Goal: Task Accomplishment & Management: Use online tool/utility

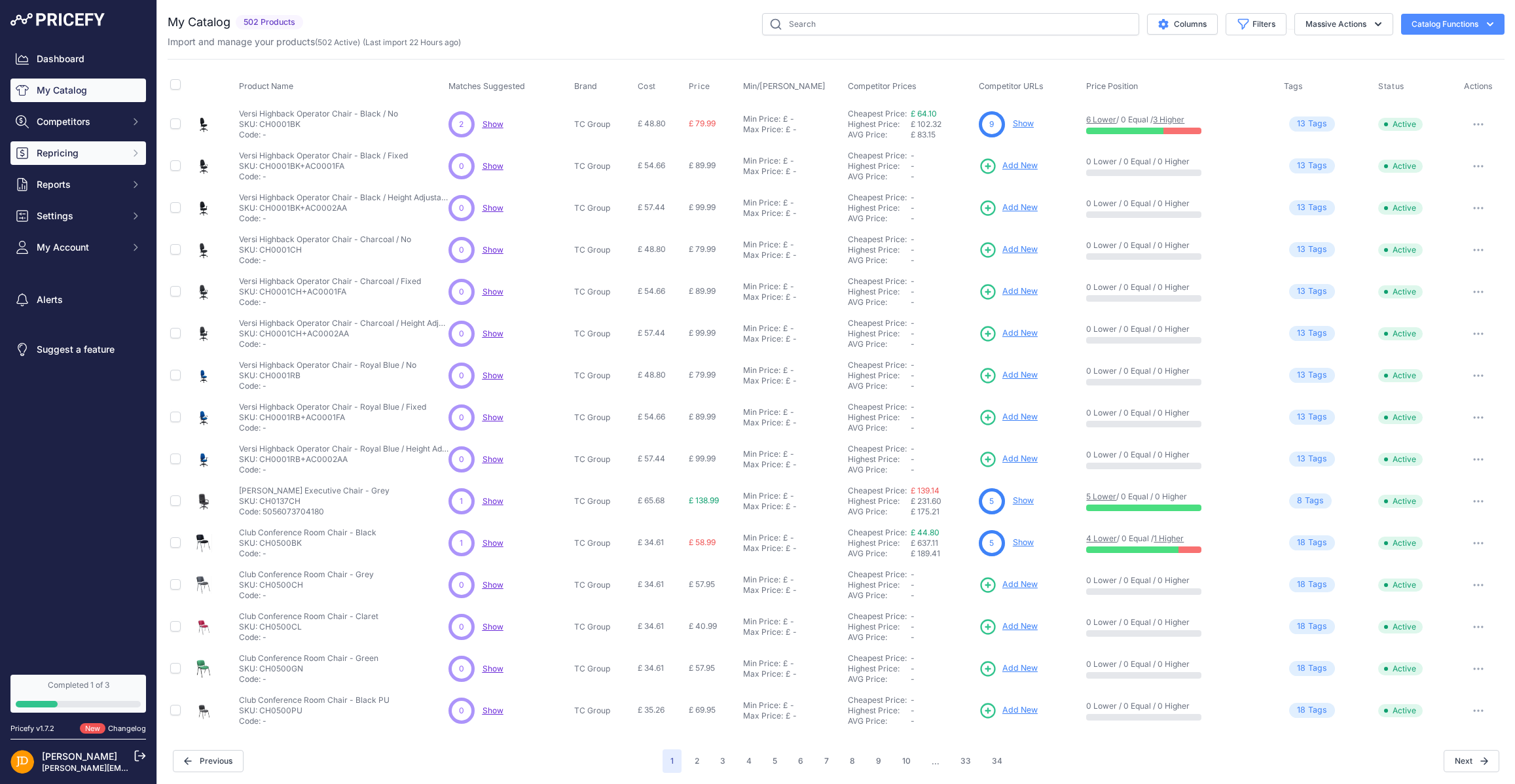
click at [129, 145] on button "Repricing" at bounding box center [79, 153] width 135 height 23
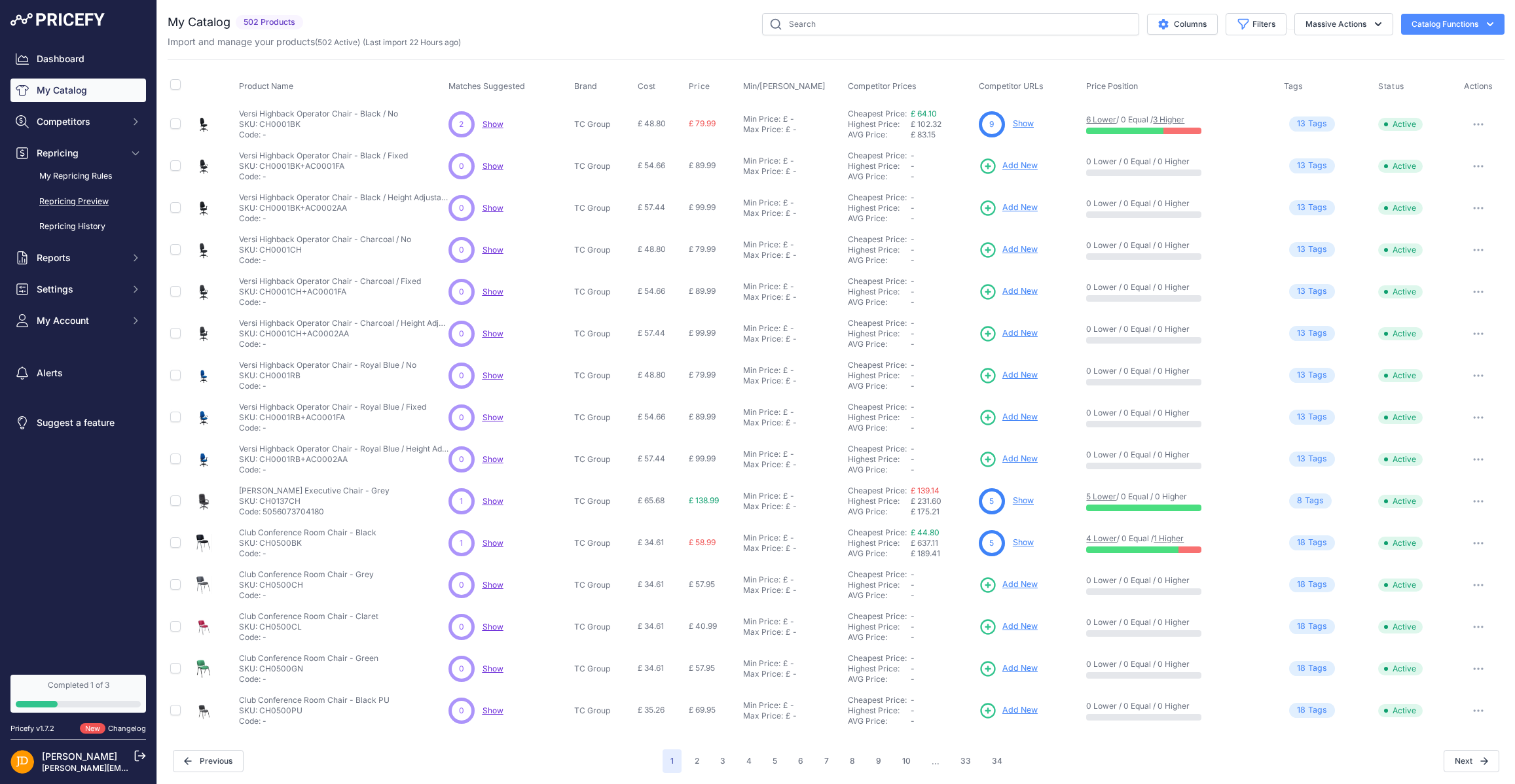
click at [74, 201] on link "Repricing Preview" at bounding box center [79, 201] width 135 height 23
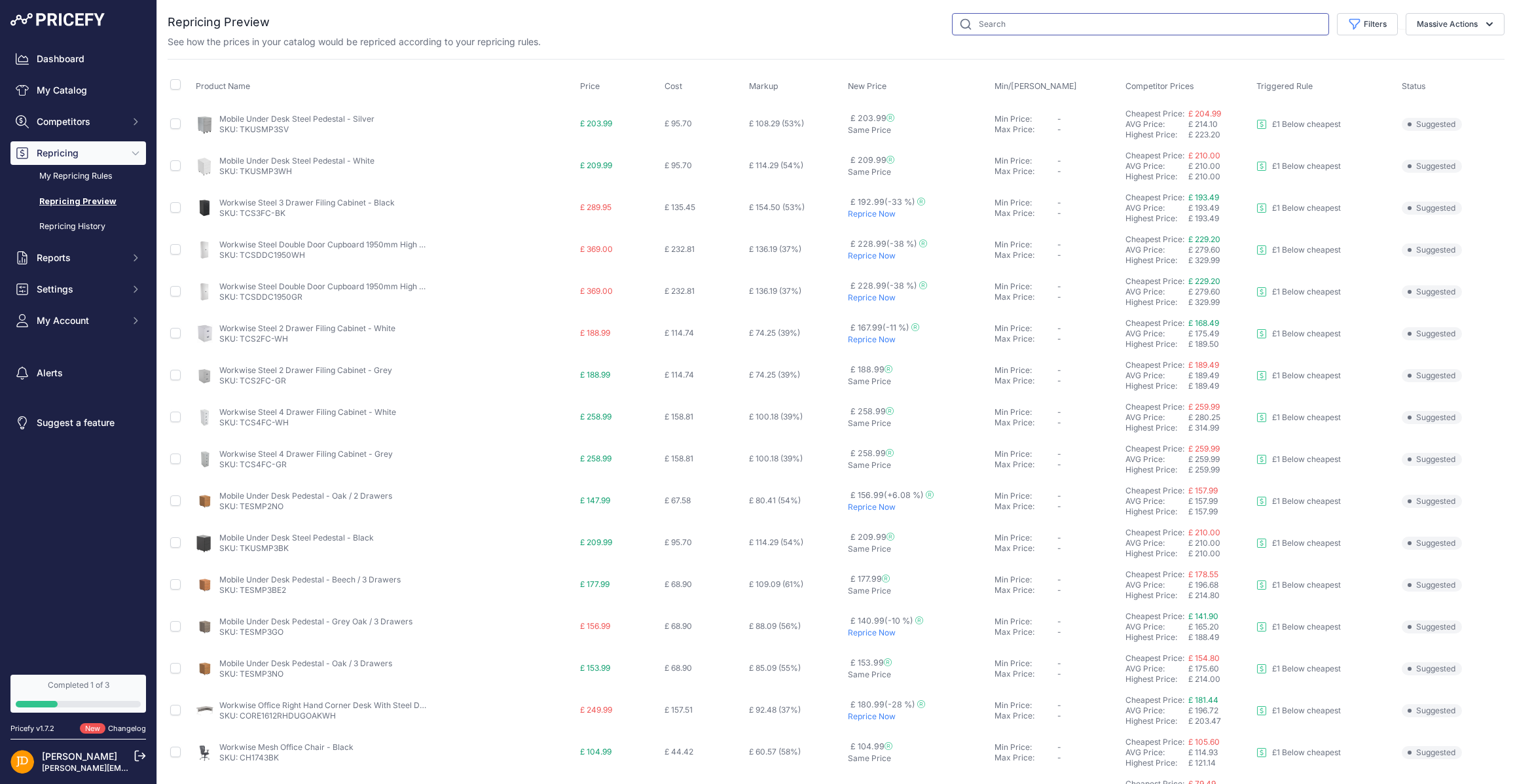
click at [1004, 20] on input "text" at bounding box center [1141, 24] width 377 height 23
type input "marlos"
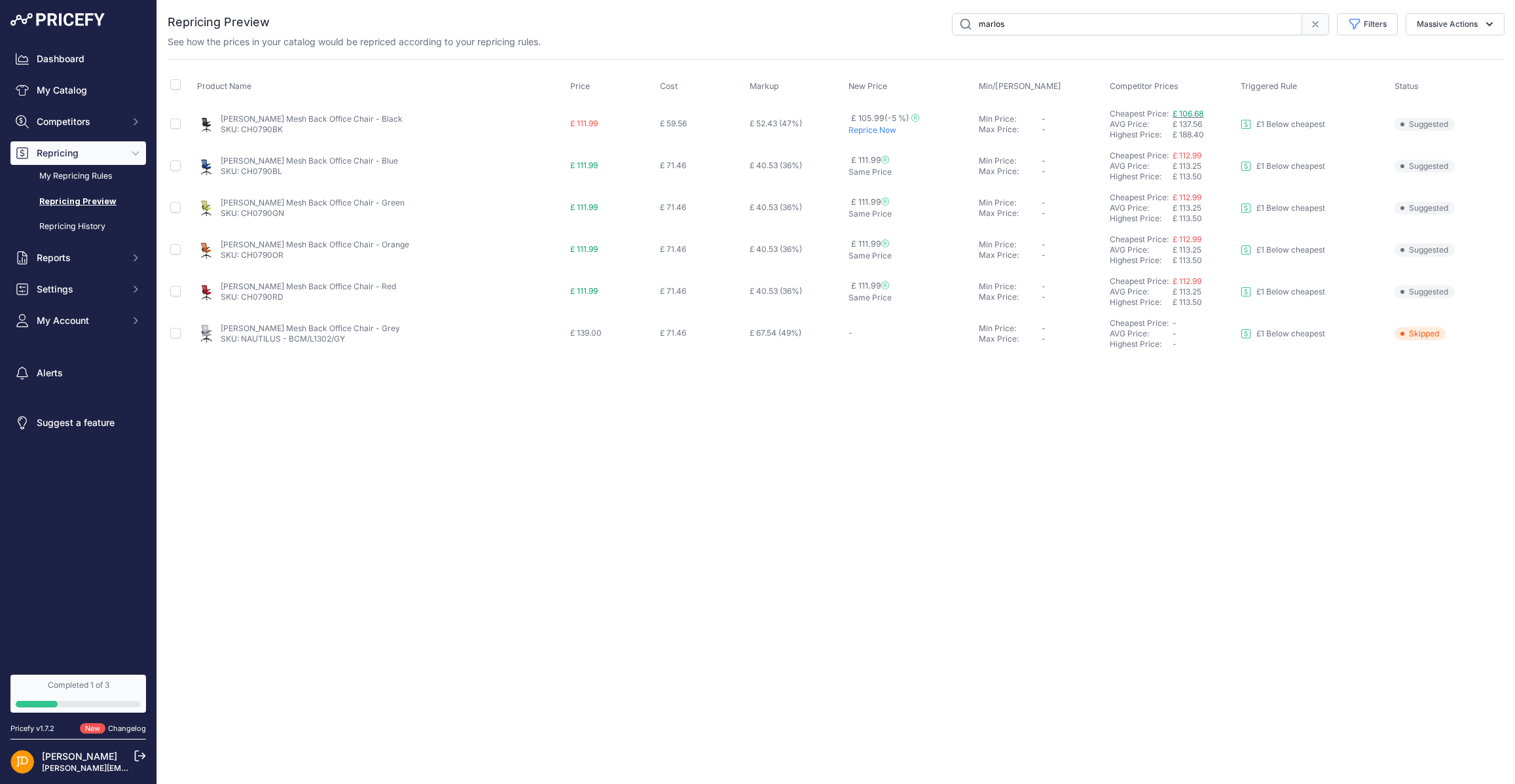
click at [1188, 115] on span "£ 106.68" at bounding box center [1188, 114] width 31 height 10
click at [1315, 23] on icon at bounding box center [1315, 24] width 11 height 11
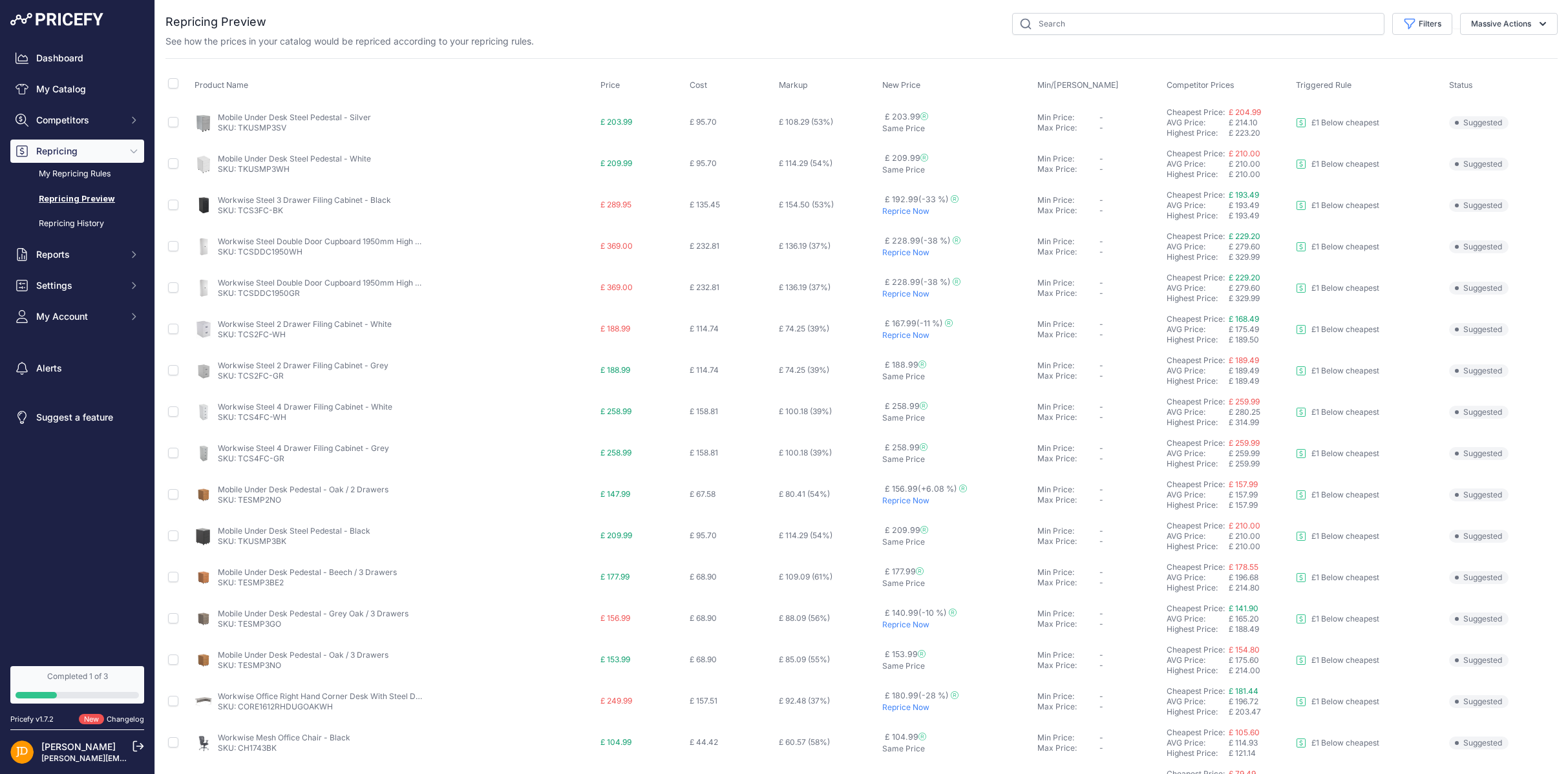
click at [639, 21] on div "Filters Rule Name Select an option £1 Below cheapest Status" at bounding box center [912, 24] width 1291 height 22
click at [882, 27] on div "Filters Rule Name Select an option £1 Below cheapest Status" at bounding box center [912, 24] width 1291 height 22
click at [1054, 29] on input "text" at bounding box center [1199, 24] width 373 height 22
click at [923, 28] on div "Filters Rule Name Select an option £1 Below cheapest Status" at bounding box center [912, 24] width 1291 height 22
